Goal: Transaction & Acquisition: Purchase product/service

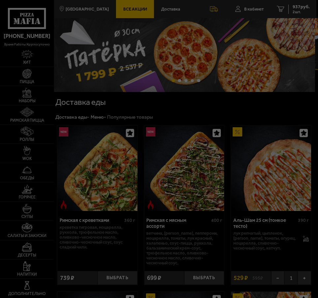
click at [181, 80] on div at bounding box center [159, 149] width 318 height 298
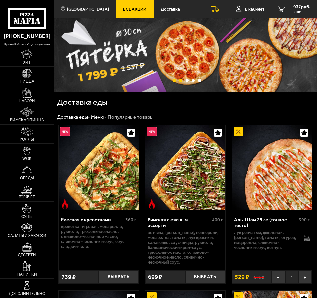
click at [179, 81] on button "точки переключения" at bounding box center [180, 80] width 3 height 3
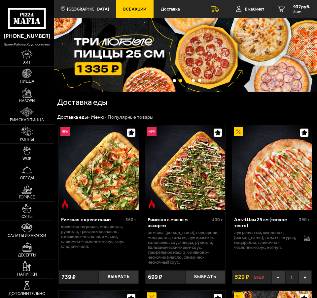
click at [186, 81] on button "точки переключения" at bounding box center [186, 80] width 3 height 3
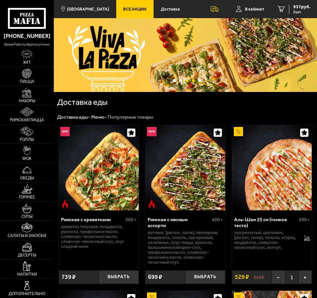
click at [193, 81] on button "точки переключения" at bounding box center [193, 80] width 3 height 3
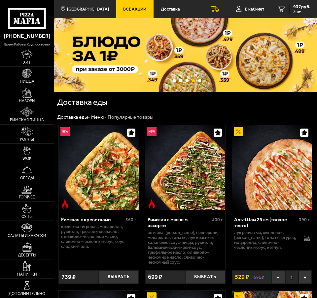
click at [29, 98] on link "Наборы" at bounding box center [27, 95] width 54 height 19
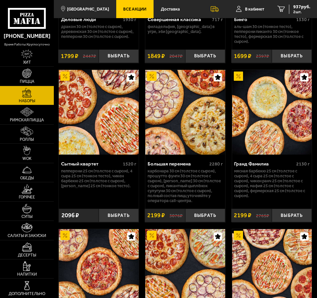
scroll to position [1352, 0]
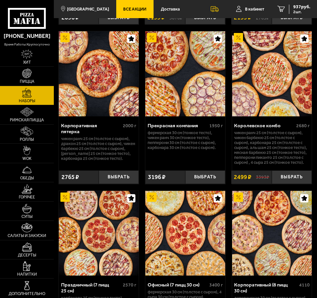
click at [201, 116] on img at bounding box center [184, 73] width 79 height 85
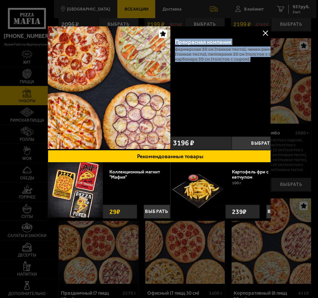
drag, startPoint x: 255, startPoint y: 60, endPoint x: 177, endPoint y: 41, distance: 80.1
click at [177, 41] on div "Прекрасная компания 1950 г Фермерская 30 см (тонкое тесто), Чикен Ранч 30 см (т…" at bounding box center [231, 83] width 123 height 100
copy div "Прекрасная компания 1950 г Фермерская 30 см (тонкое тесто), Чикен Ранч 30 см (т…"
click at [263, 31] on button at bounding box center [265, 33] width 10 height 10
